Goal: Task Accomplishment & Management: Manage account settings

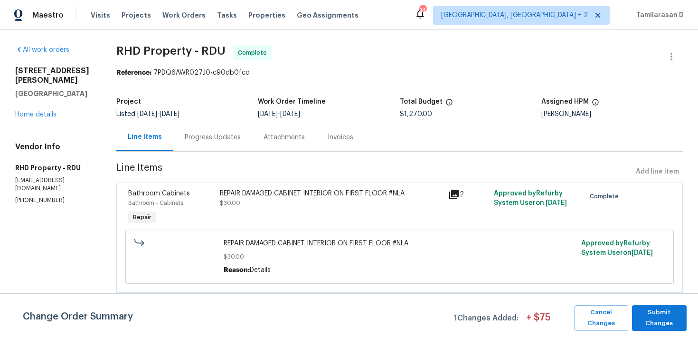
click at [31, 110] on div "[STREET_ADDRESS][PERSON_NAME] Home details" at bounding box center [54, 92] width 78 height 53
click at [39, 113] on link "Home details" at bounding box center [35, 114] width 41 height 7
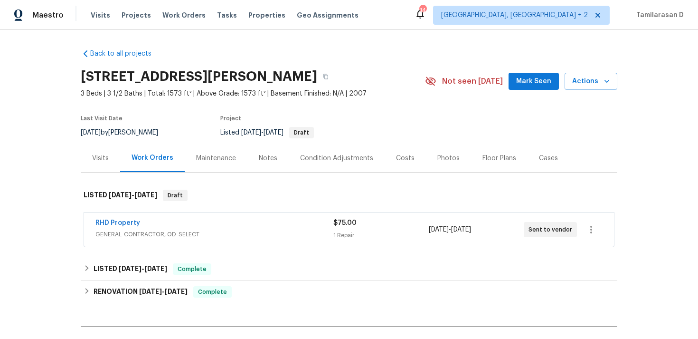
click at [165, 222] on div "RHD Property" at bounding box center [214, 223] width 238 height 11
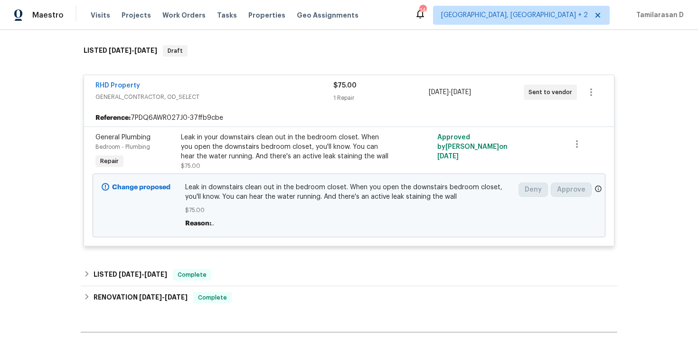
scroll to position [147, 0]
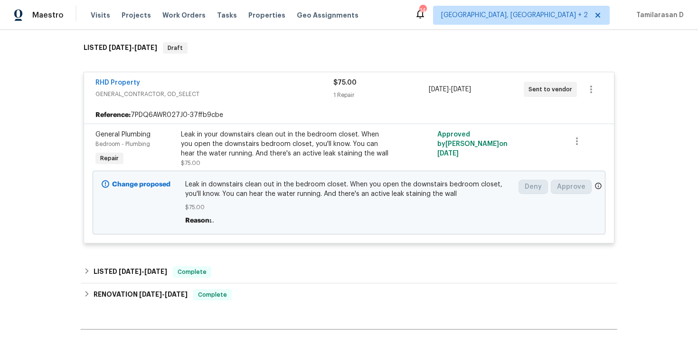
click at [206, 219] on span "Reason:" at bounding box center [198, 220] width 26 height 7
click at [123, 79] on link "RHD Property" at bounding box center [117, 82] width 45 height 7
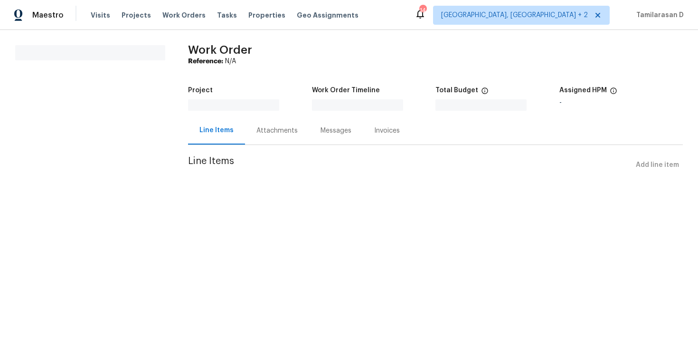
click at [314, 140] on div "Messages" at bounding box center [336, 130] width 54 height 28
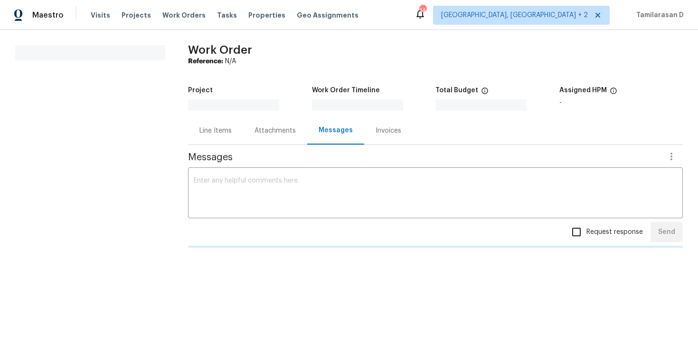
click at [215, 131] on div "Line Items" at bounding box center [216, 131] width 32 height 10
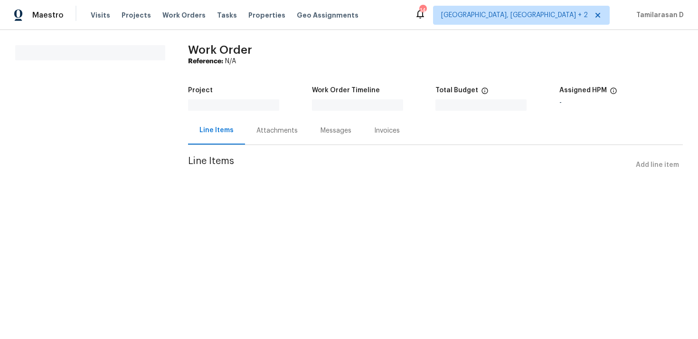
click at [265, 138] on div "Attachments" at bounding box center [277, 130] width 64 height 28
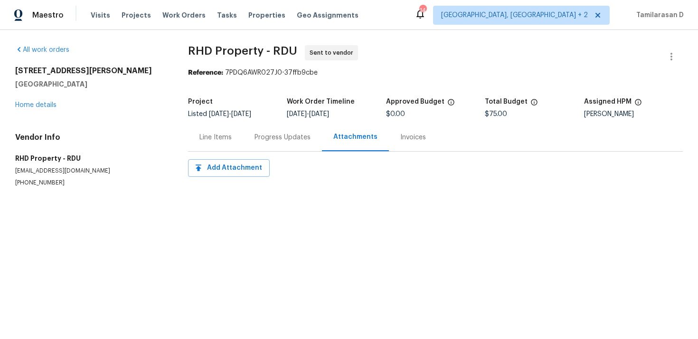
click at [263, 136] on div "Progress Updates" at bounding box center [283, 138] width 56 height 10
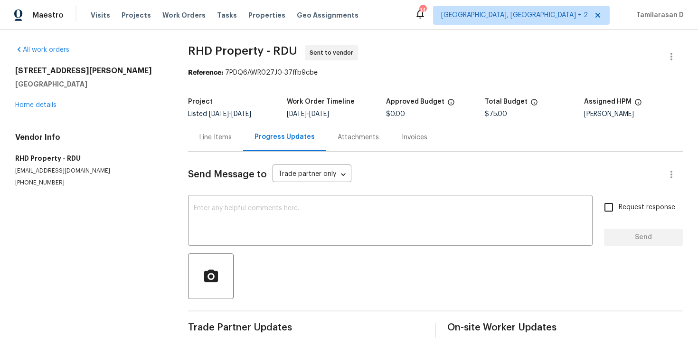
click at [233, 134] on div "Line Items" at bounding box center [215, 137] width 55 height 28
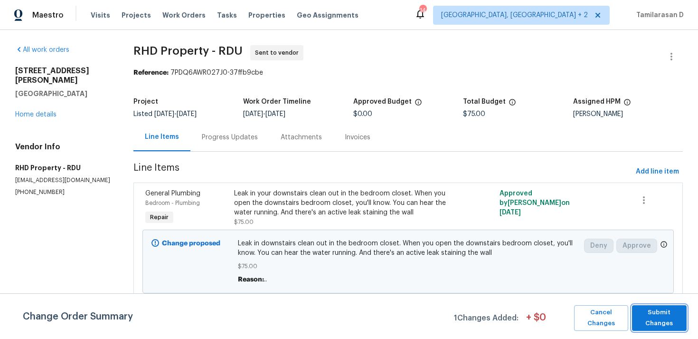
click at [658, 309] on span "Submit Changes" at bounding box center [659, 318] width 45 height 22
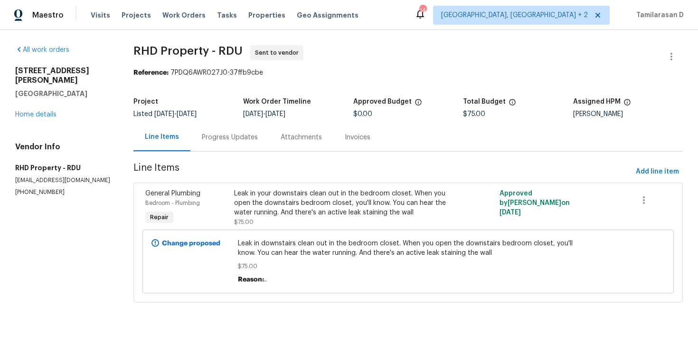
click at [243, 143] on div "Progress Updates" at bounding box center [229, 137] width 79 height 28
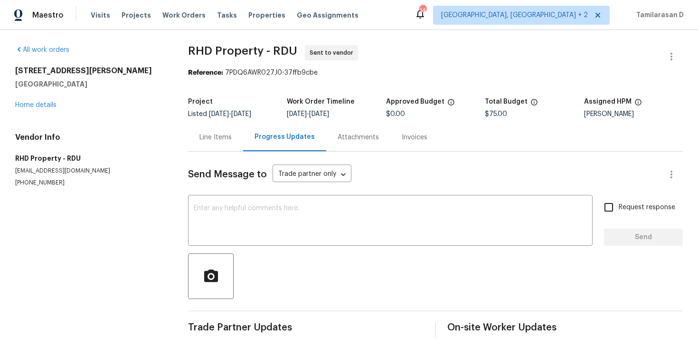
click at [209, 151] on div "Line Items" at bounding box center [215, 137] width 55 height 28
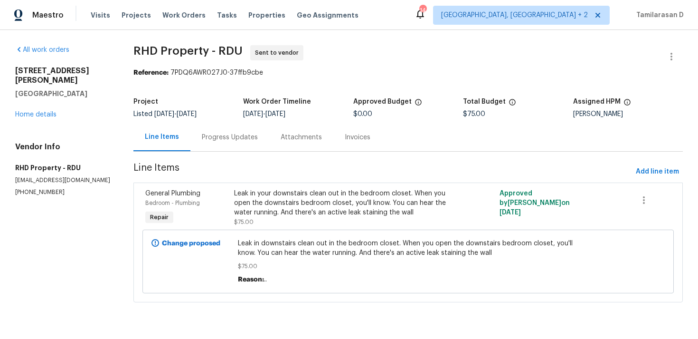
click at [267, 280] on span ".." at bounding box center [265, 279] width 3 height 7
click at [198, 153] on section "RHD Property - RDU Sent to vendor Reference: 7PDQ6AWR027J0-37ffb9cbe Project Li…" at bounding box center [408, 179] width 550 height 268
click at [219, 152] on section "RHD Property - RDU Sent to vendor Reference: 7PDQ6AWR027J0-37ffb9cbe Project Li…" at bounding box center [408, 179] width 550 height 268
click at [232, 143] on div "Progress Updates" at bounding box center [229, 137] width 79 height 28
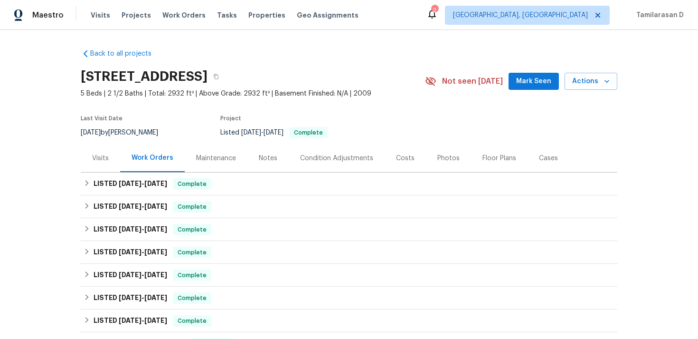
click at [77, 185] on div "Back to all projects [STREET_ADDRESS] 5 Beds | 2 1/2 Baths | Total: 2932 ft² | …" at bounding box center [349, 184] width 698 height 309
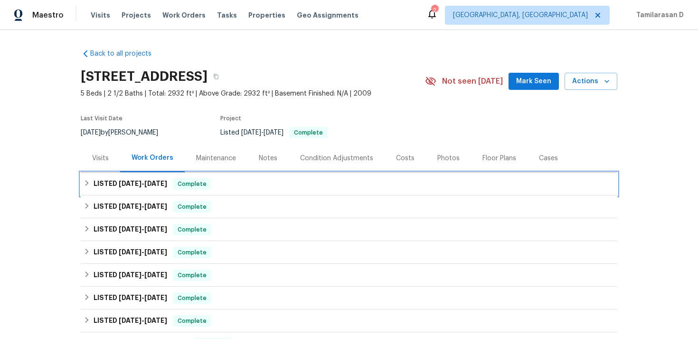
click at [88, 181] on icon at bounding box center [87, 183] width 7 height 7
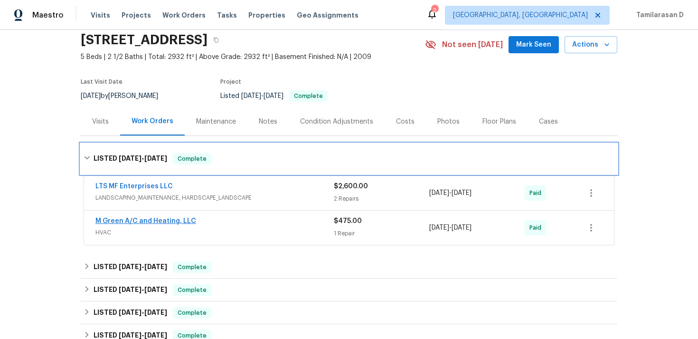
scroll to position [38, 0]
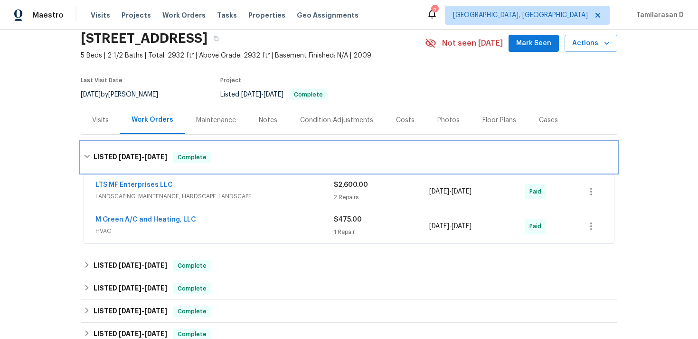
click at [89, 162] on div "LISTED 5/20/25 - 5/28/25 Complete" at bounding box center [349, 157] width 531 height 11
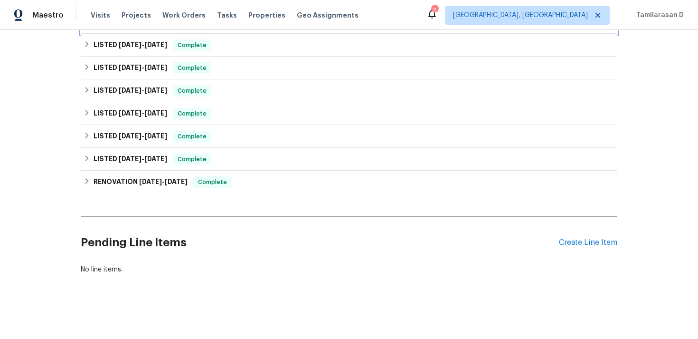
scroll to position [0, 0]
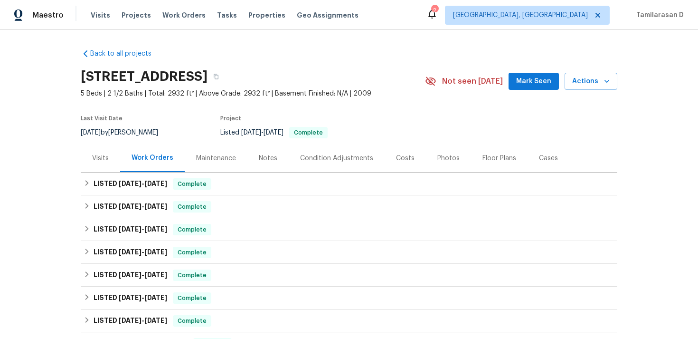
click at [545, 143] on section "1070 Kent Dr, Prosper, TX 75078 5 Beds | 2 1/2 Baths | Total: 2932 ft² | Above …" at bounding box center [349, 104] width 537 height 80
click at [546, 153] on div "Cases" at bounding box center [548, 158] width 19 height 10
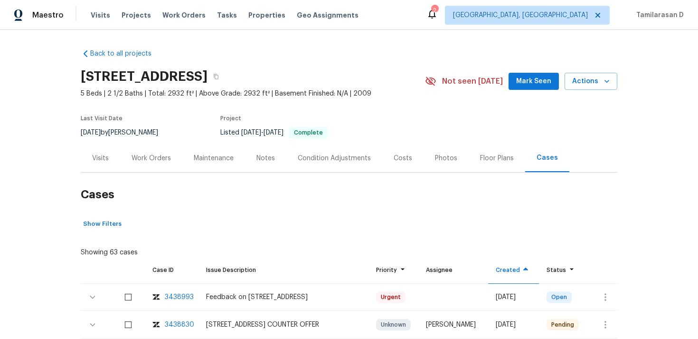
click at [154, 152] on div "Work Orders" at bounding box center [151, 158] width 62 height 28
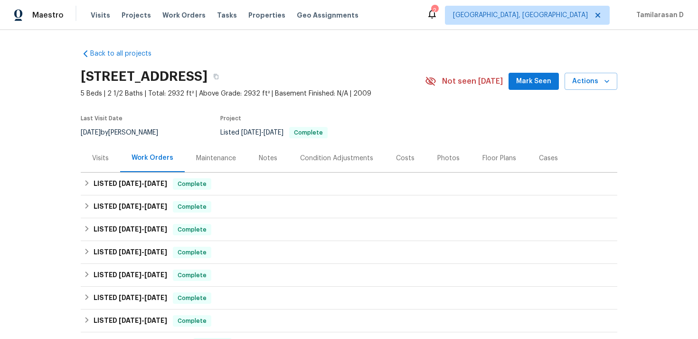
scroll to position [162, 0]
